Goal: Task Accomplishment & Management: Manage account settings

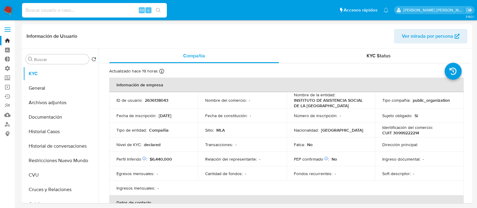
select select "10"
click at [162, 10] on button "search-icon" at bounding box center [158, 10] width 12 height 8
click at [110, 13] on input "vlGhpOvKRbgX54NTP50zKpfq" at bounding box center [94, 10] width 145 height 8
paste input "RdPWJrGczTPysTq73RqYtYGJ"
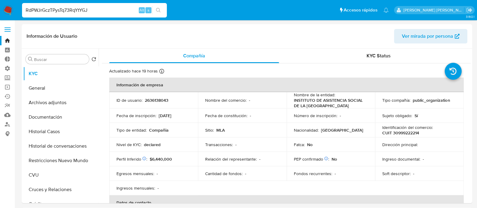
type input "RdPWJrGczTPysTq73RqYtYGJ"
click at [157, 11] on icon "search-icon" at bounding box center [158, 10] width 5 height 5
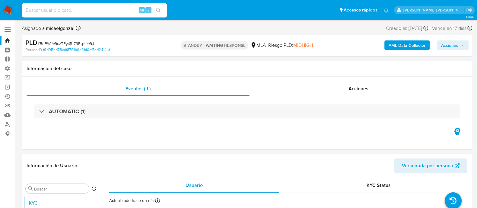
select select "10"
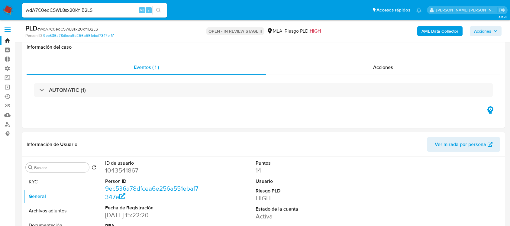
select select "10"
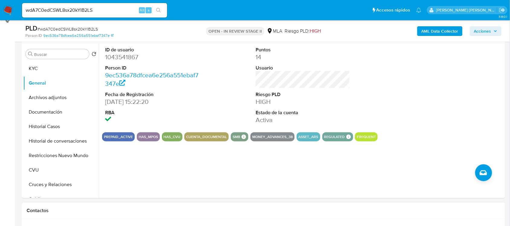
scroll to position [113, 0]
click at [130, 8] on input "wdA7C0edCSWL8sx20kYIB2LS" at bounding box center [94, 10] width 145 height 8
paste input "xdIoXli1v7894nsiKRAX0ZjR"
type input "xdIoXli1v7894nsiKRAX0ZjR"
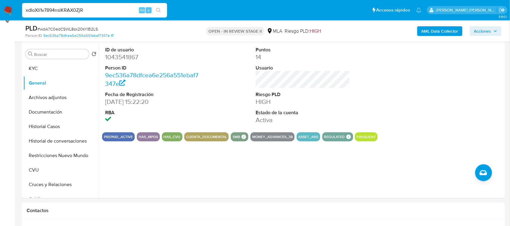
click at [159, 11] on icon "search-icon" at bounding box center [158, 10] width 5 height 5
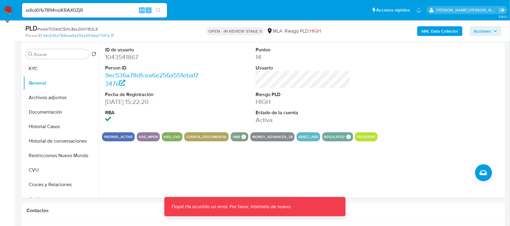
click at [8, 9] on img at bounding box center [8, 10] width 10 height 10
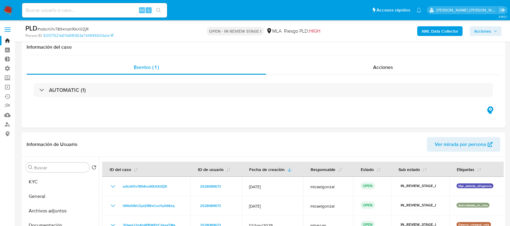
select select "10"
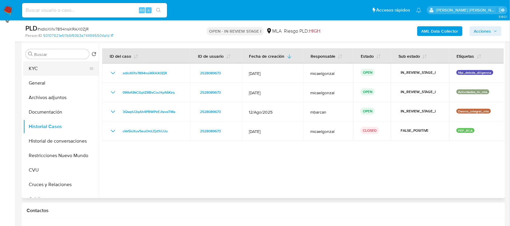
click at [74, 70] on button "KYC" at bounding box center [58, 68] width 71 height 14
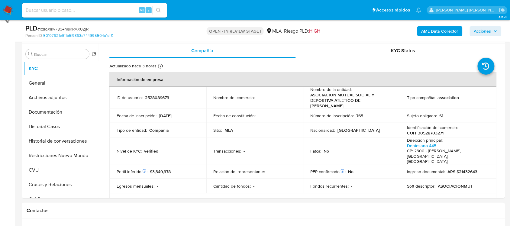
click at [12, 11] on img at bounding box center [8, 10] width 10 height 10
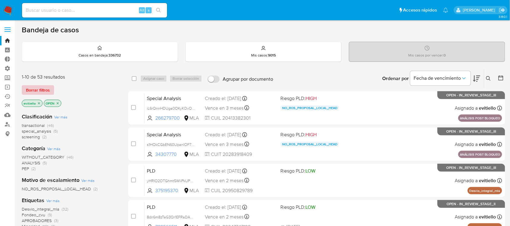
click at [44, 88] on span "Borrar filtros" at bounding box center [38, 90] width 24 height 8
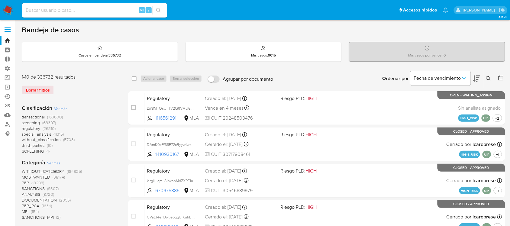
click at [485, 76] on button at bounding box center [489, 78] width 10 height 7
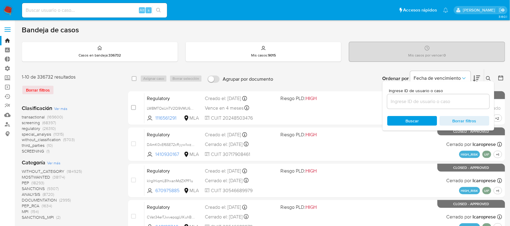
click at [416, 104] on input at bounding box center [438, 102] width 102 height 8
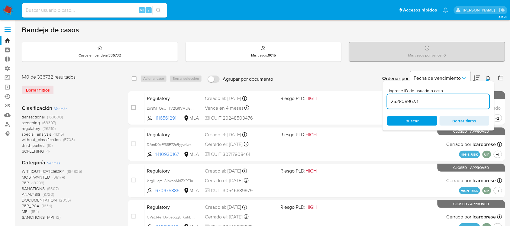
type input "2528089673"
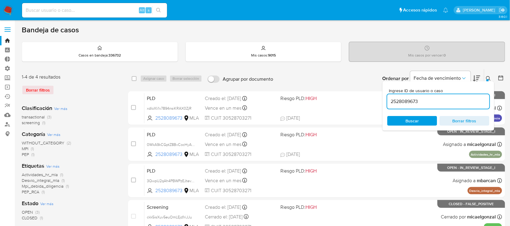
click at [491, 78] on button at bounding box center [489, 78] width 10 height 7
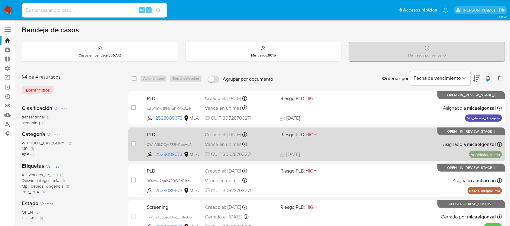
scroll to position [38, 0]
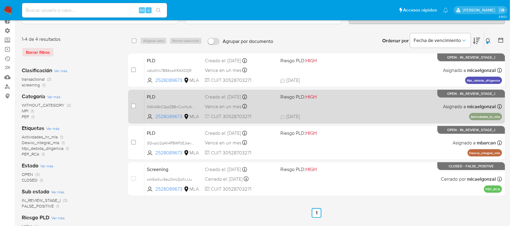
drag, startPoint x: 134, startPoint y: 69, endPoint x: 134, endPoint y: 94, distance: 24.8
click at [134, 69] on input "checkbox" at bounding box center [133, 69] width 5 height 5
checkbox input "true"
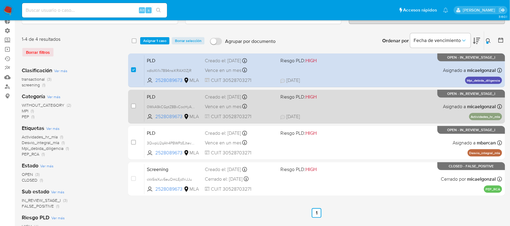
click at [132, 101] on div "case-item-checkbox No es posible asignar el caso" at bounding box center [137, 106] width 13 height 30
click at [131, 106] on input "checkbox" at bounding box center [133, 106] width 5 height 5
checkbox input "true"
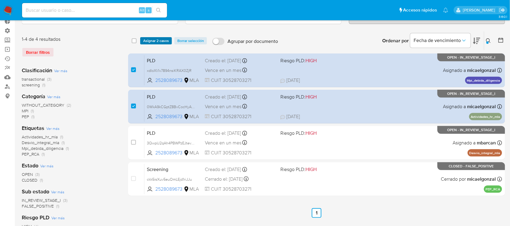
click at [162, 39] on span "Asignar 2 casos" at bounding box center [156, 41] width 26 height 6
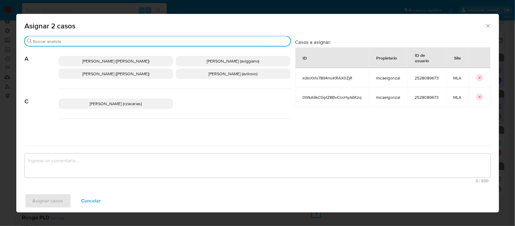
click at [120, 41] on input "Buscar" at bounding box center [160, 41] width 255 height 5
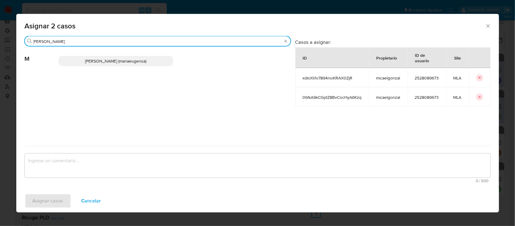
type input "maria e"
click at [122, 59] on span "Maria Eugenia Sanchez (mariaeugensa)" at bounding box center [115, 61] width 61 height 6
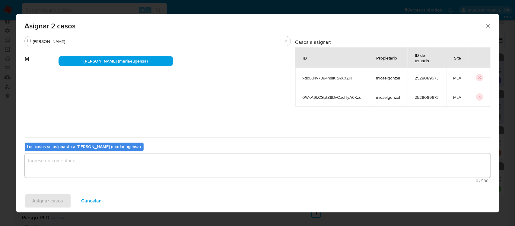
click at [70, 174] on textarea "assign-modal" at bounding box center [258, 165] width 466 height 24
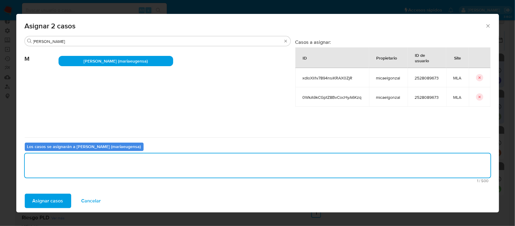
click at [52, 200] on span "Asignar casos" at bounding box center [48, 200] width 31 height 13
